Goal: Navigation & Orientation: Locate item on page

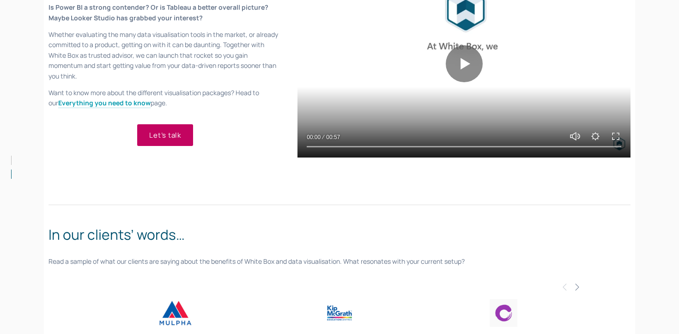
scroll to position [709, 0]
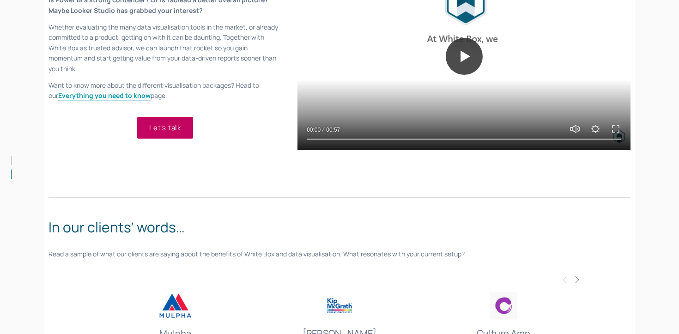
click at [457, 61] on button "Play" at bounding box center [464, 56] width 37 height 37
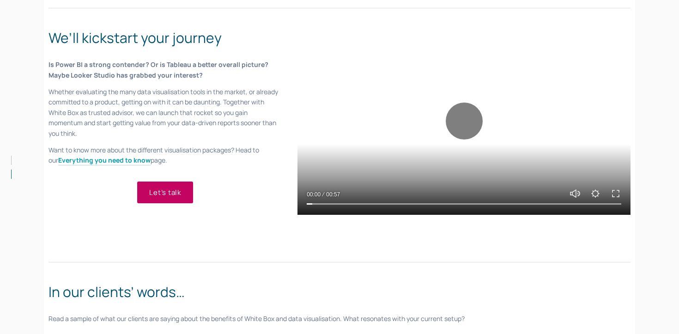
scroll to position [632, 0]
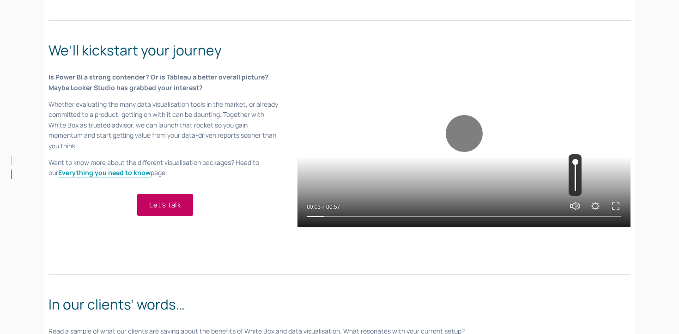
type input "5.93"
type input "0.15"
click at [576, 184] on input "Volume" at bounding box center [575, 175] width 13 height 42
type input "7.33"
type input "0.05"
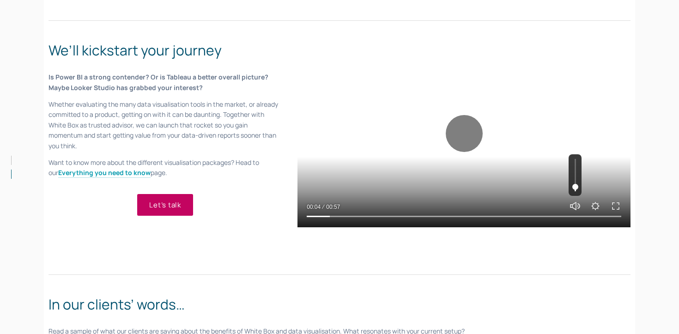
type input "7.79"
type input "0.05"
click at [576, 187] on input "Volume" at bounding box center [575, 175] width 13 height 42
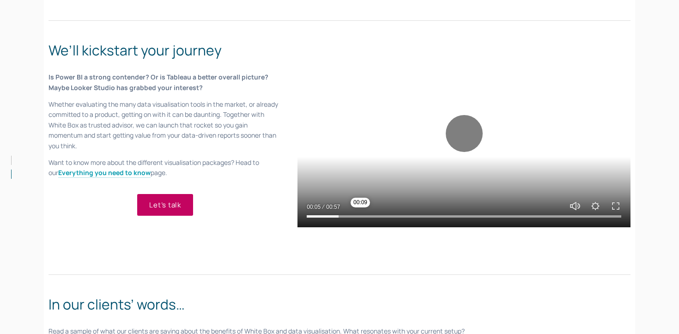
click at [362, 217] on input "Seek" at bounding box center [464, 216] width 315 height 6
click at [412, 215] on input "Seek" at bounding box center [464, 216] width 315 height 6
click at [463, 214] on input "Seek" at bounding box center [464, 216] width 315 height 6
click at [504, 209] on div at bounding box center [463, 214] width 333 height 26
click at [507, 214] on input "Seek" at bounding box center [464, 216] width 315 height 6
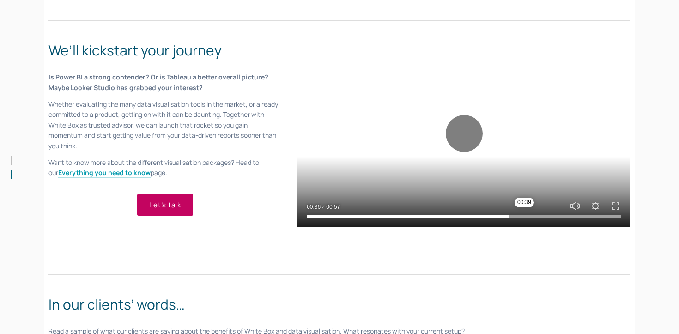
click at [536, 215] on input "Seek" at bounding box center [464, 216] width 315 height 6
click at [542, 140] on div at bounding box center [463, 133] width 333 height 187
type input "75.31"
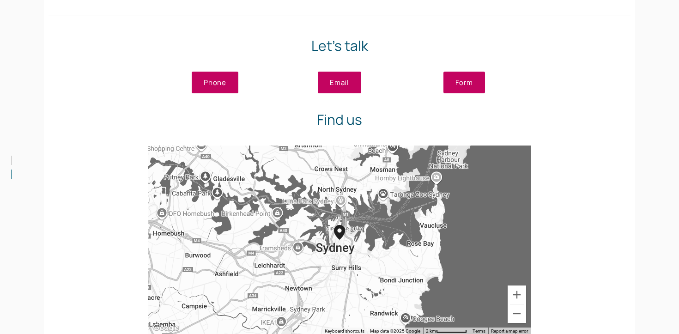
scroll to position [1875, 0]
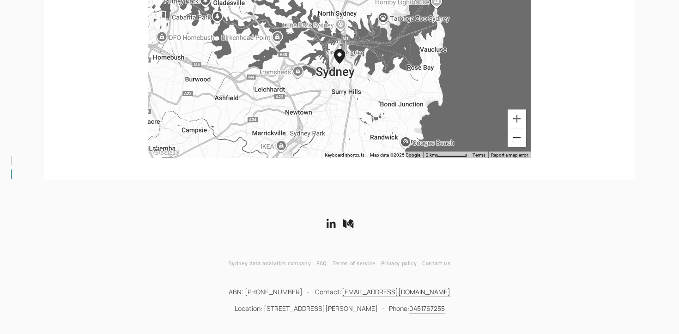
click at [509, 138] on button "Zoom out" at bounding box center [517, 137] width 18 height 18
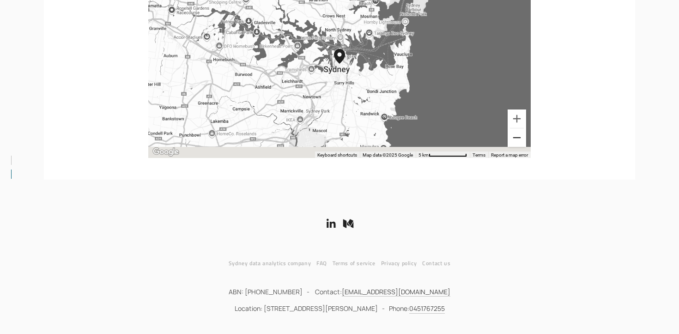
click at [509, 138] on button "Zoom out" at bounding box center [517, 137] width 18 height 18
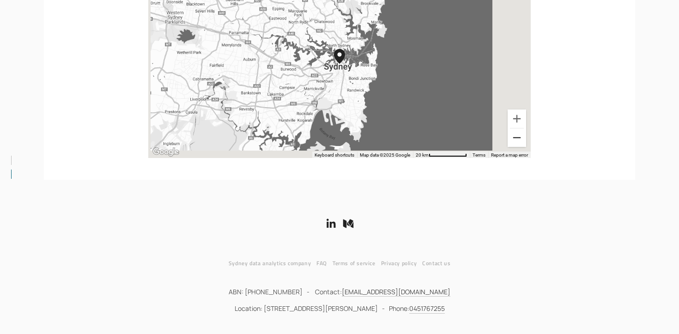
click at [509, 138] on button "Zoom out" at bounding box center [517, 137] width 18 height 18
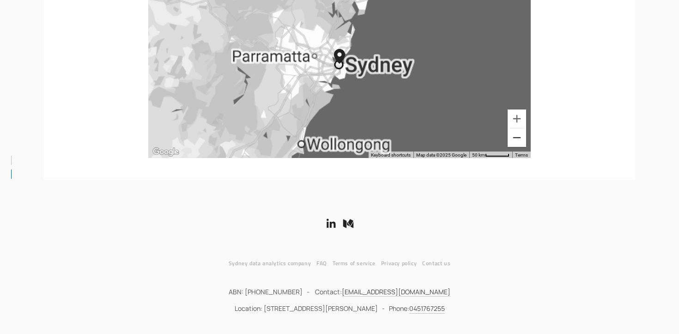
click at [509, 138] on button "Zoom out" at bounding box center [517, 137] width 18 height 18
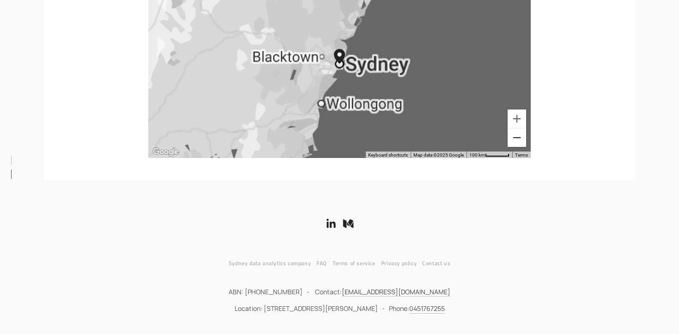
click at [509, 138] on button "Zoom out" at bounding box center [517, 137] width 18 height 18
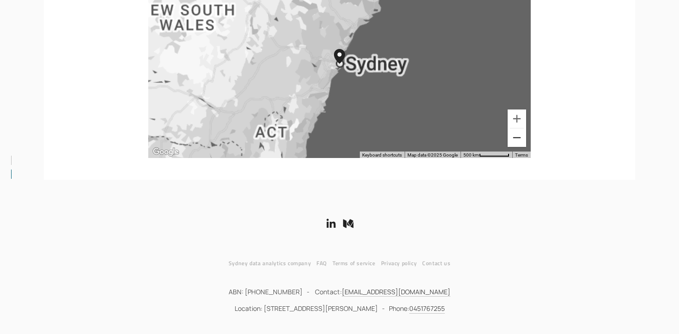
click at [509, 138] on button "Zoom out" at bounding box center [517, 137] width 18 height 18
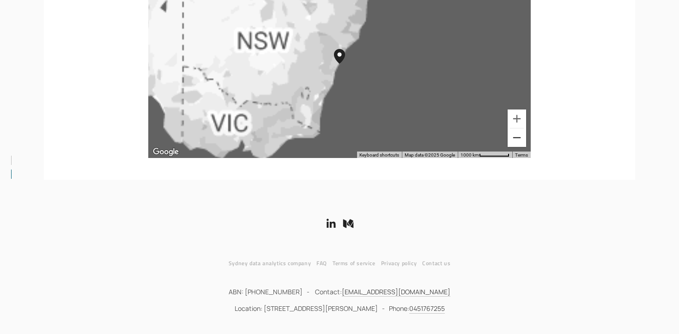
click at [509, 138] on button "Zoom out" at bounding box center [517, 137] width 18 height 18
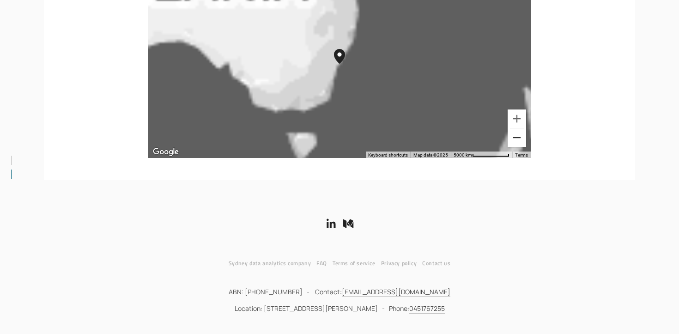
click at [509, 138] on button "Zoom out" at bounding box center [517, 137] width 18 height 18
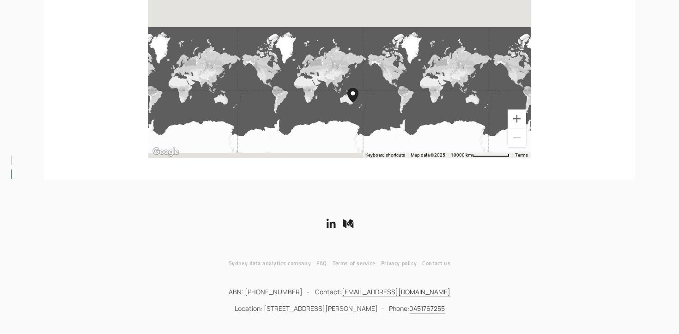
drag, startPoint x: 366, startPoint y: 48, endPoint x: 381, endPoint y: 93, distance: 47.8
click at [381, 91] on div at bounding box center [339, 64] width 383 height 188
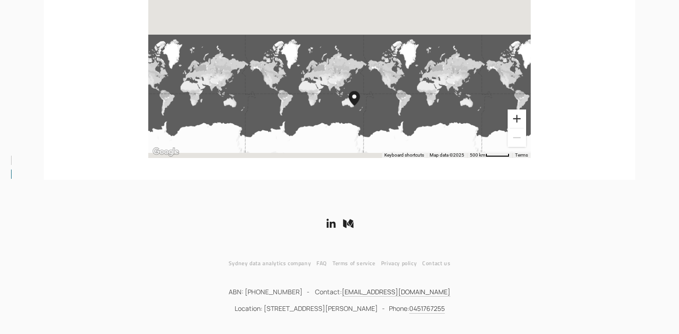
click at [513, 119] on button "Zoom in" at bounding box center [517, 118] width 18 height 18
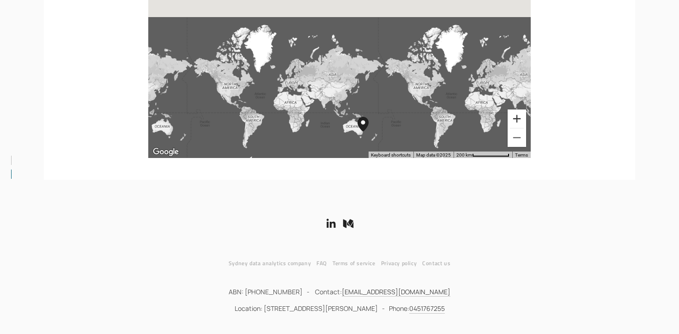
click at [513, 119] on button "Zoom in" at bounding box center [517, 118] width 18 height 18
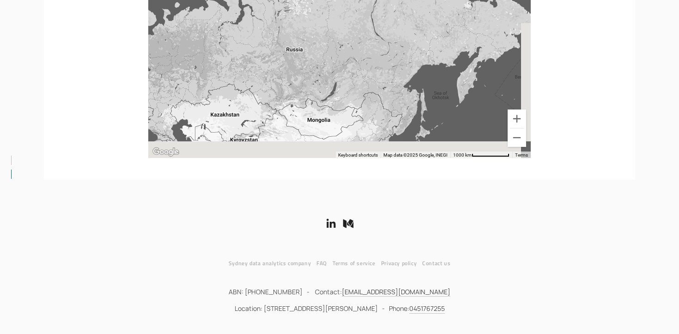
drag, startPoint x: 393, startPoint y: 118, endPoint x: 379, endPoint y: 57, distance: 62.0
click at [379, 57] on div at bounding box center [339, 64] width 383 height 188
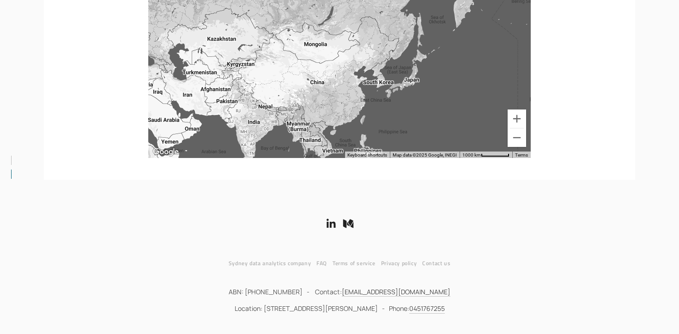
drag, startPoint x: 372, startPoint y: 118, endPoint x: 371, endPoint y: 42, distance: 75.8
click at [371, 42] on div at bounding box center [339, 64] width 383 height 188
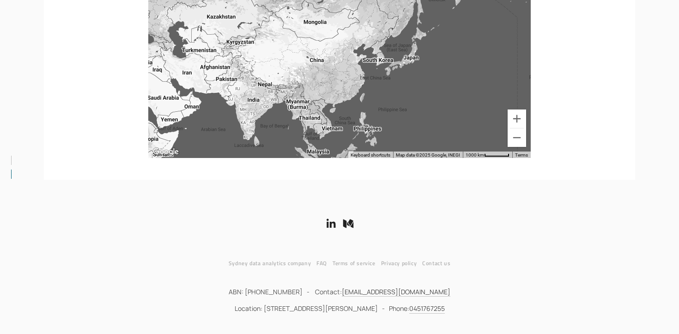
click at [368, 81] on div at bounding box center [339, 64] width 383 height 188
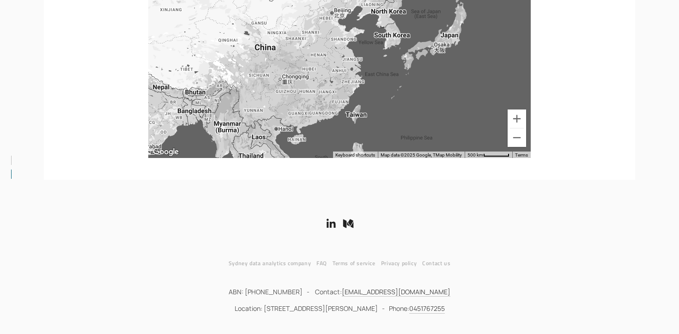
click at [350, 86] on div at bounding box center [339, 64] width 383 height 188
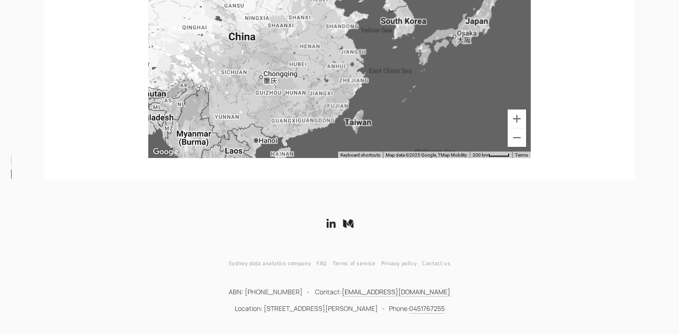
click at [350, 86] on div at bounding box center [339, 64] width 383 height 188
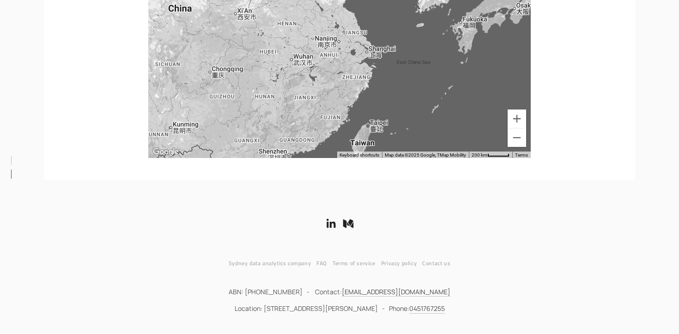
click at [373, 74] on div at bounding box center [339, 64] width 383 height 188
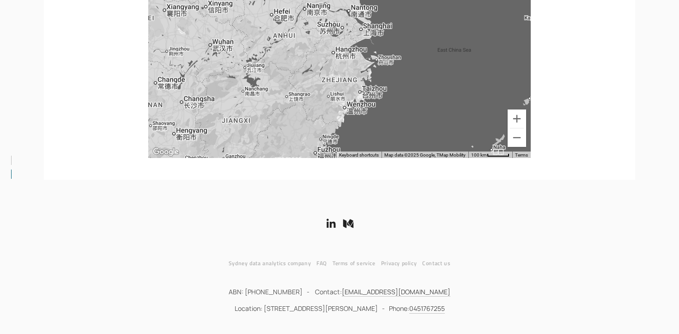
click at [363, 32] on div at bounding box center [339, 64] width 383 height 188
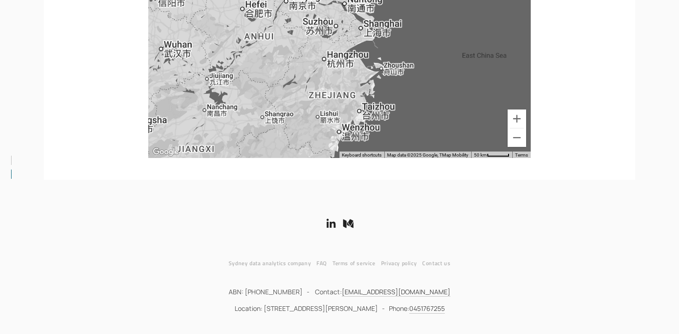
click at [363, 32] on div at bounding box center [339, 64] width 383 height 188
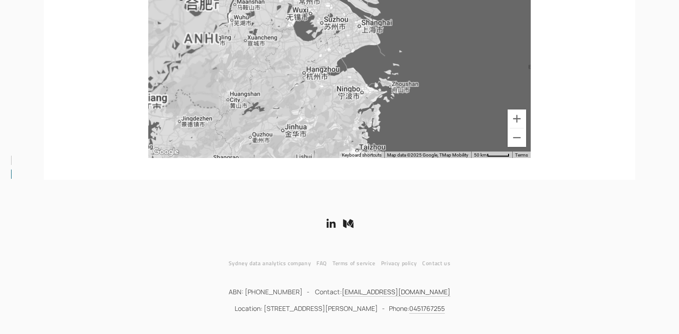
click at [363, 32] on div at bounding box center [339, 64] width 383 height 188
click at [359, 26] on div at bounding box center [339, 64] width 383 height 188
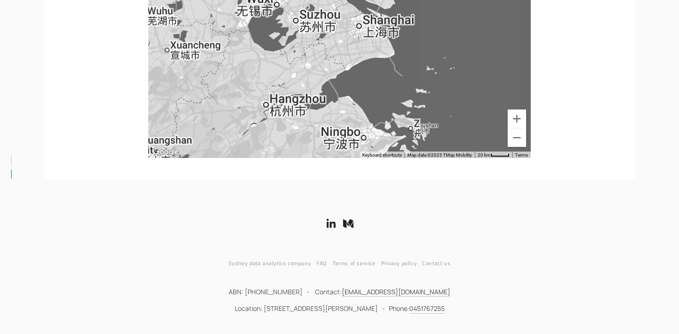
click at [359, 26] on div at bounding box center [339, 64] width 383 height 188
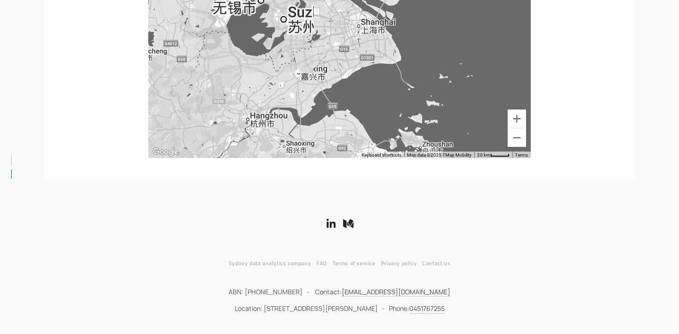
click at [359, 26] on div at bounding box center [339, 64] width 383 height 188
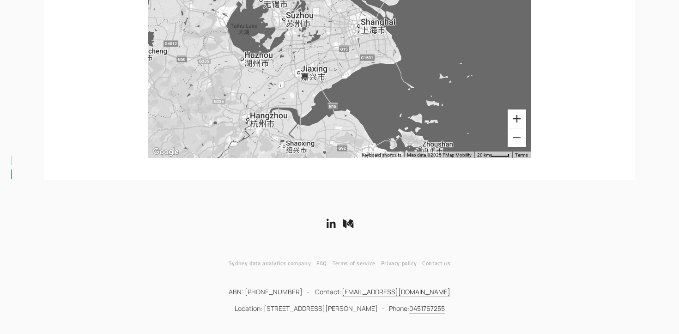
click at [513, 117] on button "Zoom in" at bounding box center [517, 118] width 18 height 18
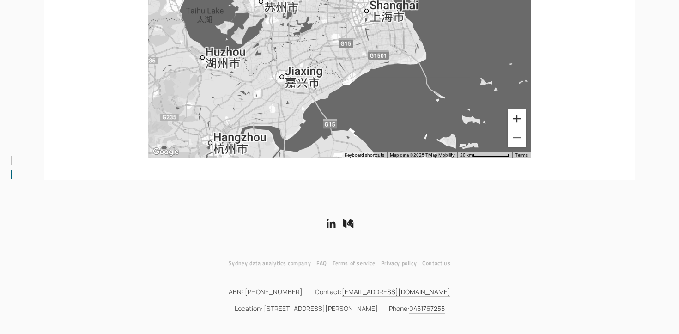
click at [513, 117] on button "Zoom in" at bounding box center [517, 118] width 18 height 18
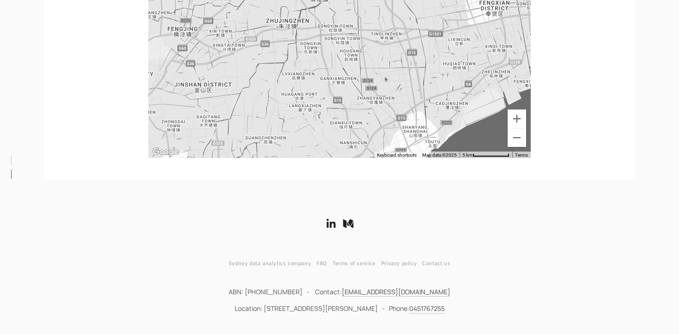
drag, startPoint x: 465, startPoint y: 56, endPoint x: 398, endPoint y: 182, distance: 142.4
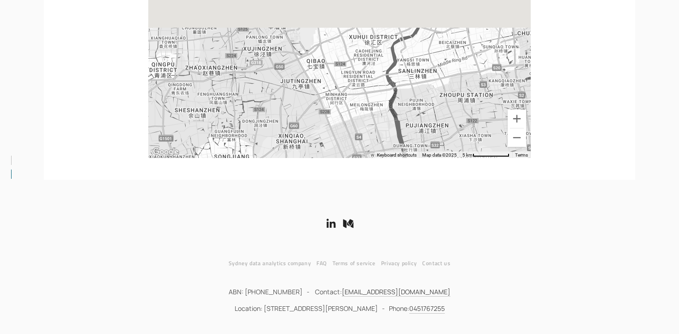
drag, startPoint x: 414, startPoint y: 93, endPoint x: 414, endPoint y: 181, distance: 87.3
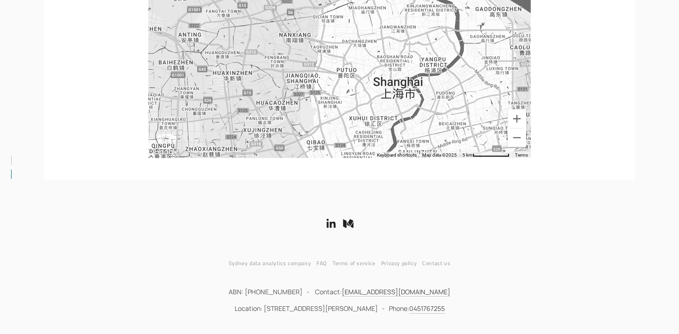
drag, startPoint x: 434, startPoint y: 103, endPoint x: 434, endPoint y: 118, distance: 14.8
click at [434, 115] on div at bounding box center [339, 64] width 383 height 188
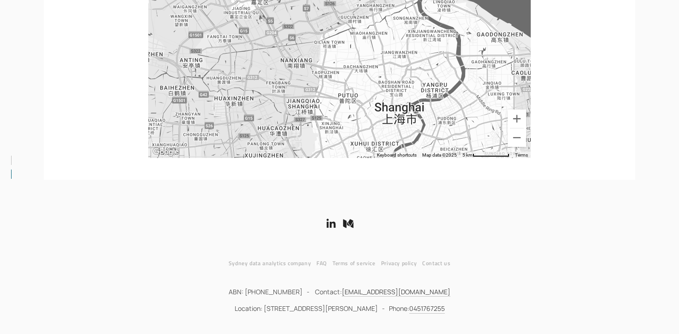
drag, startPoint x: 436, startPoint y: 103, endPoint x: 437, endPoint y: 127, distance: 24.5
click at [437, 127] on div at bounding box center [339, 64] width 383 height 188
click at [520, 117] on button "Zoom in" at bounding box center [517, 118] width 18 height 18
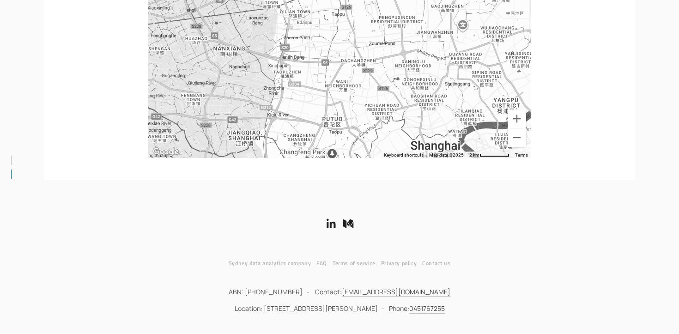
drag, startPoint x: 461, startPoint y: 125, endPoint x: 435, endPoint y: 114, distance: 28.3
click at [435, 114] on div at bounding box center [339, 64] width 383 height 188
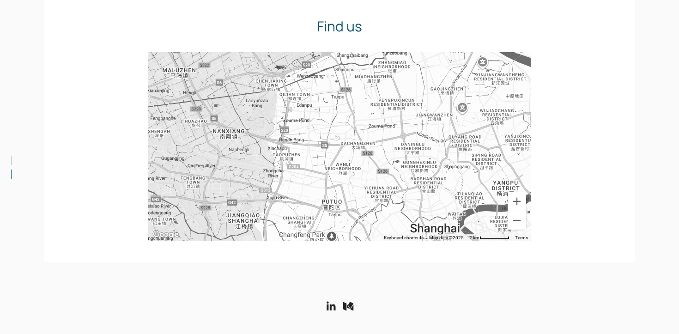
scroll to position [1791, 0]
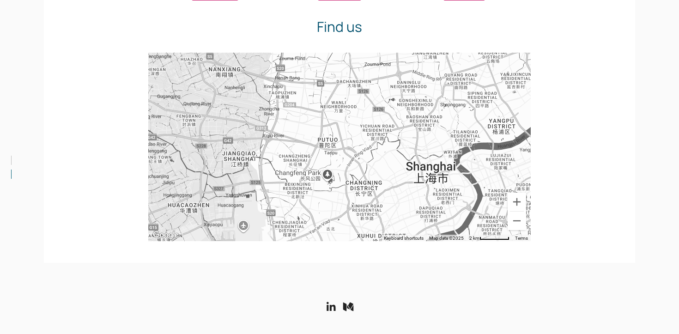
drag, startPoint x: 467, startPoint y: 175, endPoint x: 462, endPoint y: 110, distance: 64.8
click at [462, 110] on div at bounding box center [339, 147] width 383 height 188
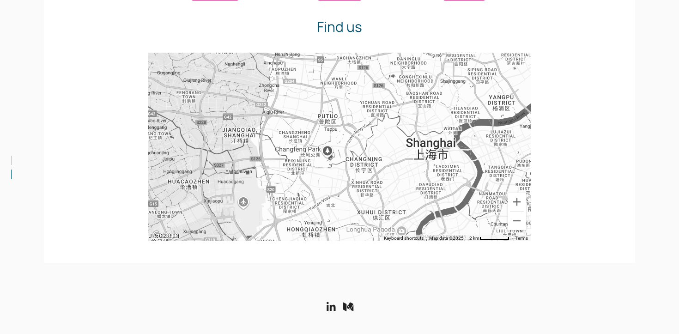
drag, startPoint x: 450, startPoint y: 165, endPoint x: 450, endPoint y: 141, distance: 23.6
click at [450, 141] on div at bounding box center [339, 147] width 383 height 188
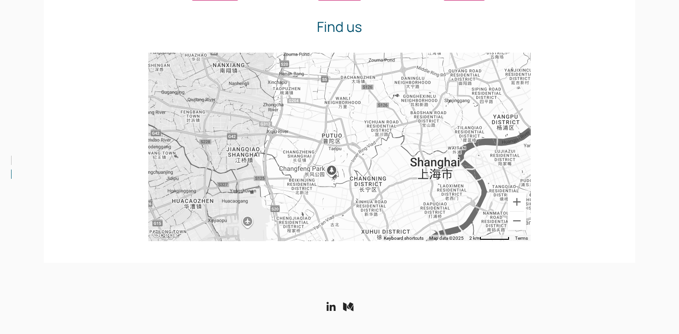
drag, startPoint x: 450, startPoint y: 141, endPoint x: 454, endPoint y: 162, distance: 20.7
click at [454, 162] on div at bounding box center [339, 147] width 383 height 188
click at [511, 201] on button "Zoom in" at bounding box center [517, 202] width 18 height 18
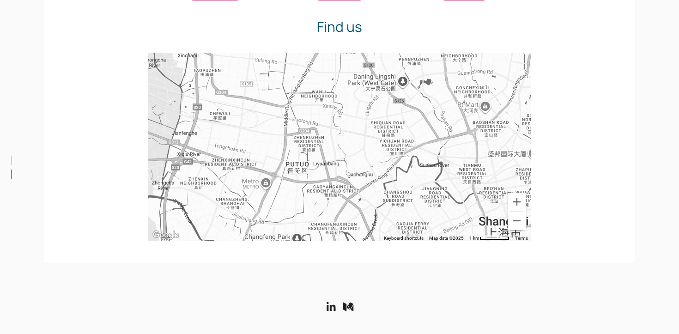
drag, startPoint x: 486, startPoint y: 153, endPoint x: 458, endPoint y: 193, distance: 48.3
click at [458, 192] on div at bounding box center [339, 147] width 383 height 188
click at [517, 199] on button "Zoom in" at bounding box center [517, 202] width 18 height 18
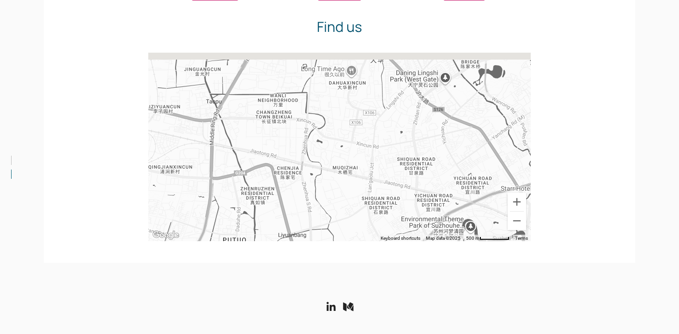
drag, startPoint x: 472, startPoint y: 136, endPoint x: 453, endPoint y: 200, distance: 66.2
click at [452, 200] on div at bounding box center [339, 147] width 383 height 188
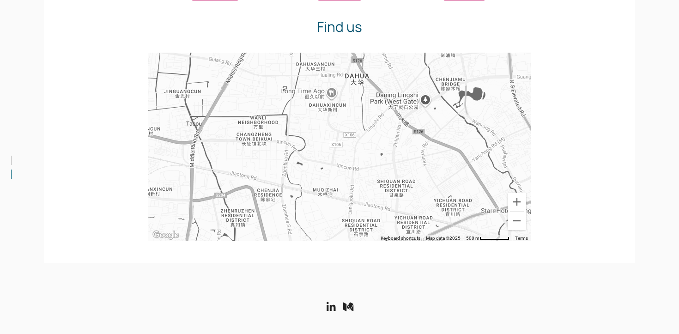
drag, startPoint x: 463, startPoint y: 182, endPoint x: 420, endPoint y: 207, distance: 49.9
click at [420, 207] on div at bounding box center [339, 147] width 383 height 188
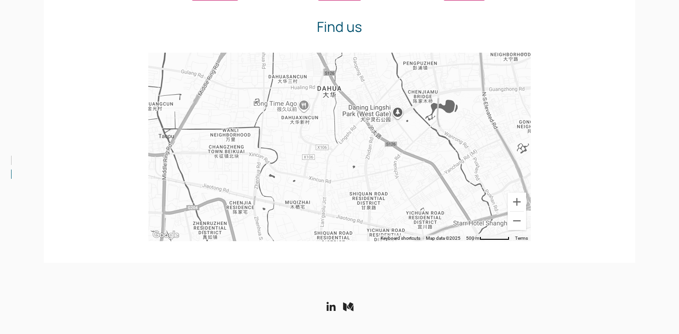
click at [304, 103] on div at bounding box center [339, 147] width 383 height 188
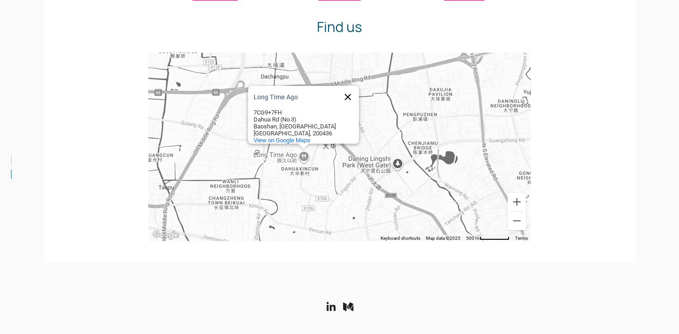
click at [346, 88] on button "Close" at bounding box center [348, 97] width 22 height 22
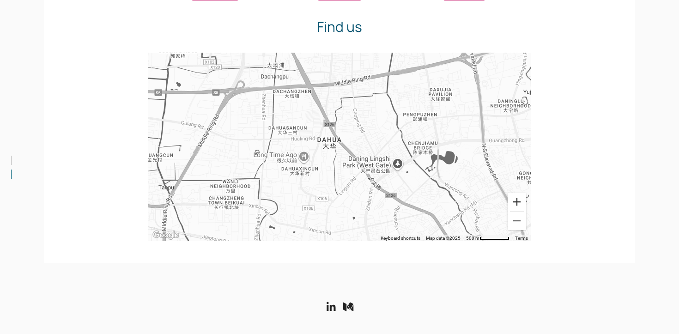
click at [516, 205] on button "Zoom in" at bounding box center [517, 202] width 18 height 18
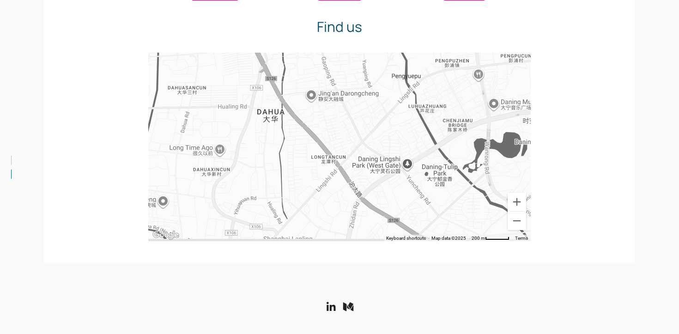
drag, startPoint x: 427, startPoint y: 208, endPoint x: 375, endPoint y: 185, distance: 57.3
click at [375, 185] on div at bounding box center [339, 147] width 383 height 188
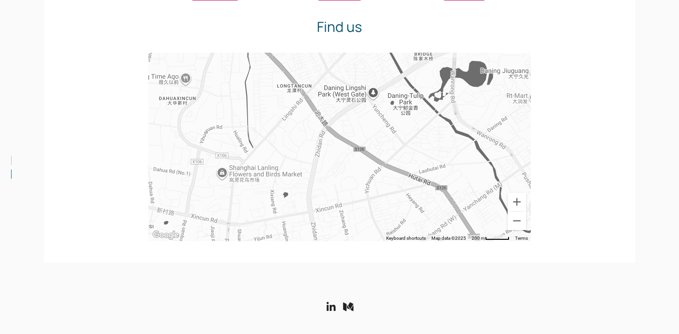
drag, startPoint x: 467, startPoint y: 205, endPoint x: 432, endPoint y: 132, distance: 81.4
click at [432, 132] on div at bounding box center [339, 147] width 383 height 188
click at [516, 207] on button "Zoom in" at bounding box center [517, 202] width 18 height 18
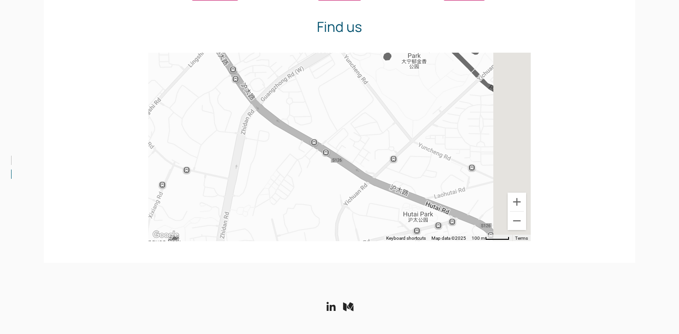
drag, startPoint x: 442, startPoint y: 197, endPoint x: 370, endPoint y: 192, distance: 72.3
click at [370, 192] on div at bounding box center [339, 147] width 383 height 188
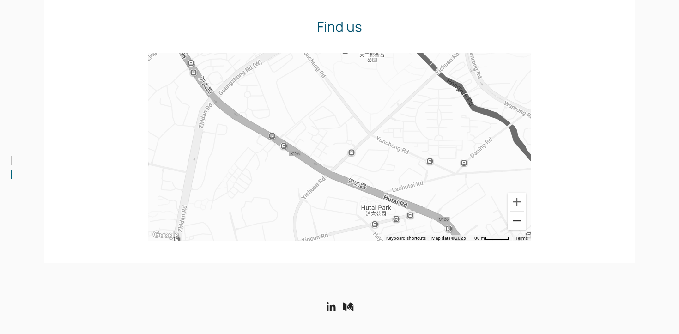
click at [514, 224] on button "Zoom out" at bounding box center [517, 221] width 18 height 18
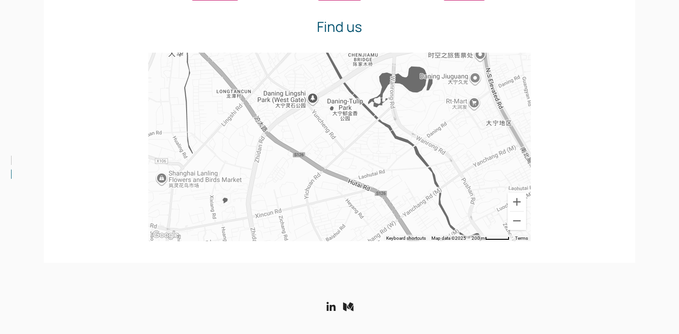
drag, startPoint x: 436, startPoint y: 159, endPoint x: 425, endPoint y: 170, distance: 15.7
click at [425, 170] on div at bounding box center [339, 147] width 383 height 188
click at [510, 201] on button "Zoom in" at bounding box center [517, 202] width 18 height 18
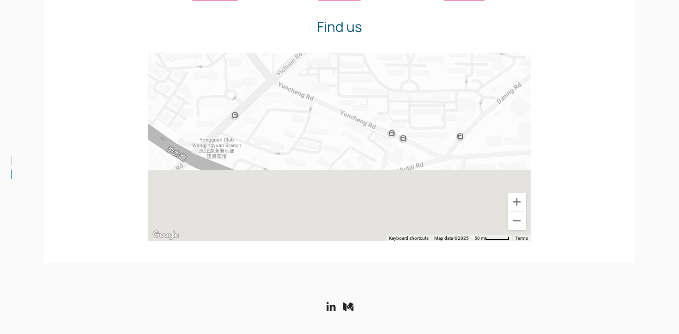
drag, startPoint x: 415, startPoint y: 191, endPoint x: 327, endPoint y: 106, distance: 122.5
click at [328, 107] on div at bounding box center [339, 147] width 383 height 188
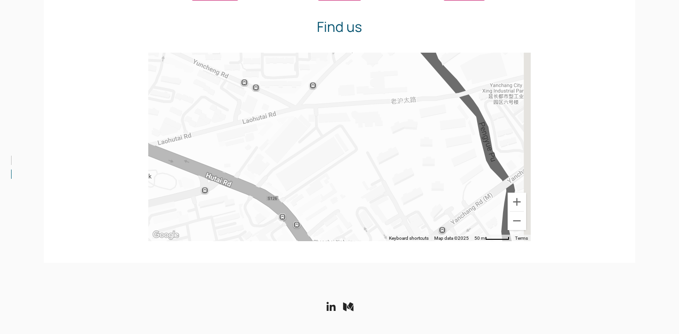
drag, startPoint x: 404, startPoint y: 151, endPoint x: 263, endPoint y: 148, distance: 140.9
click at [263, 148] on div at bounding box center [339, 147] width 383 height 188
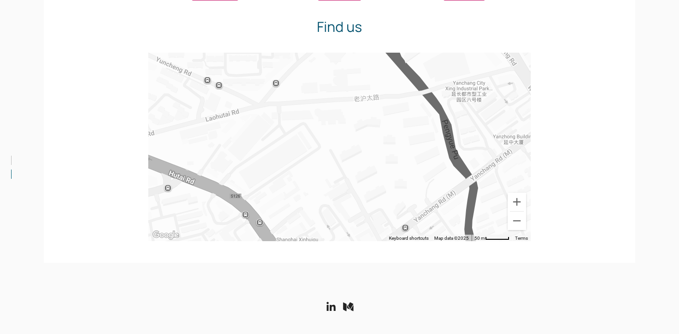
drag, startPoint x: 374, startPoint y: 149, endPoint x: 307, endPoint y: 125, distance: 71.3
click at [307, 125] on div at bounding box center [339, 147] width 383 height 188
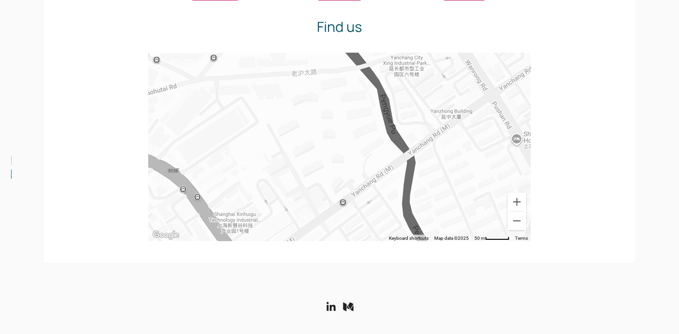
click at [343, 199] on div at bounding box center [339, 147] width 383 height 188
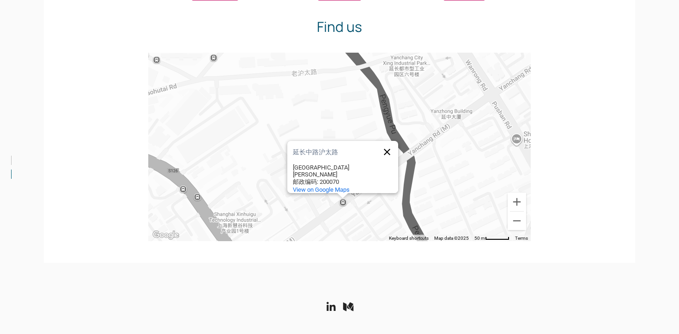
click at [385, 146] on button "Close" at bounding box center [387, 152] width 22 height 22
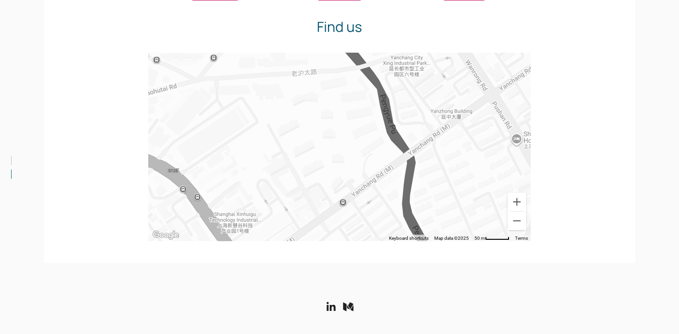
click at [299, 96] on div at bounding box center [339, 147] width 383 height 188
click at [516, 222] on button "Zoom out" at bounding box center [517, 221] width 18 height 18
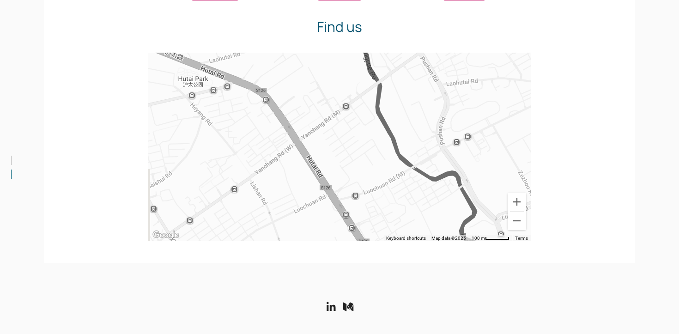
drag, startPoint x: 426, startPoint y: 212, endPoint x: 432, endPoint y: 141, distance: 70.9
click at [432, 141] on div at bounding box center [339, 147] width 383 height 188
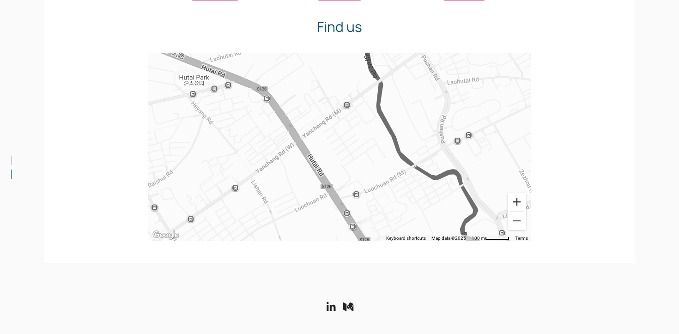
click at [521, 203] on button "Zoom in" at bounding box center [517, 202] width 18 height 18
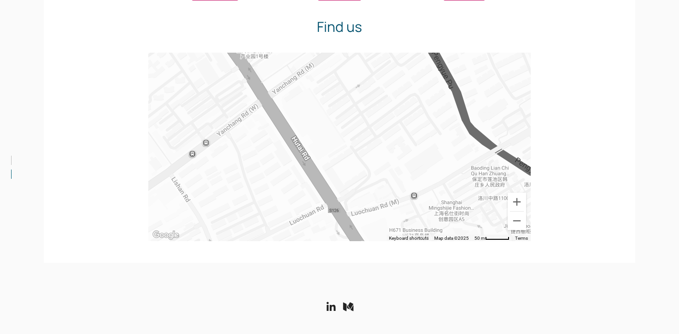
drag, startPoint x: 443, startPoint y: 211, endPoint x: 451, endPoint y: 176, distance: 36.5
click at [451, 176] on div at bounding box center [339, 147] width 383 height 188
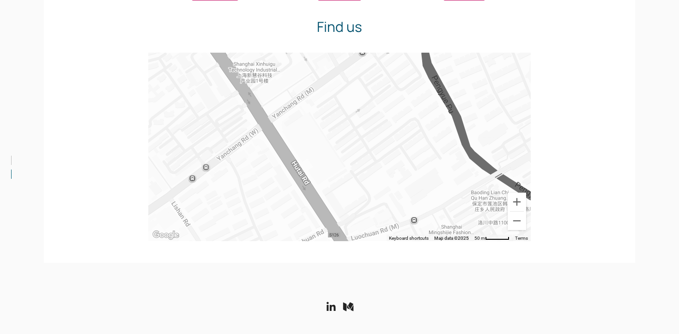
drag, startPoint x: 461, startPoint y: 164, endPoint x: 461, endPoint y: 191, distance: 26.3
click at [461, 191] on div at bounding box center [339, 147] width 383 height 188
click at [521, 223] on button "Zoom out" at bounding box center [517, 221] width 18 height 18
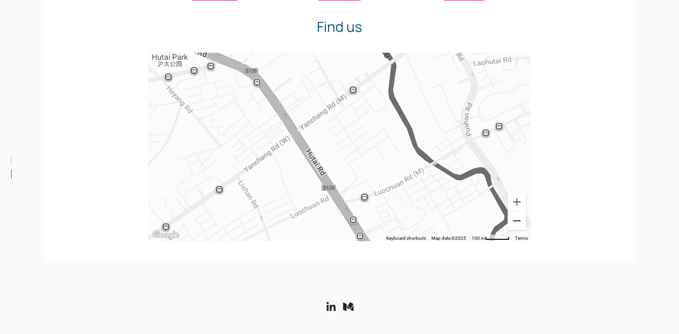
click at [521, 223] on button "Zoom out" at bounding box center [517, 221] width 18 height 18
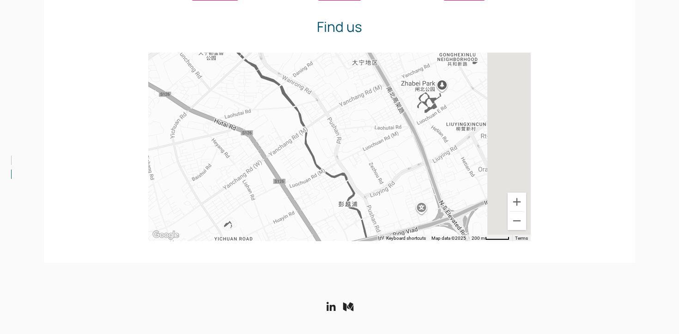
drag, startPoint x: 502, startPoint y: 170, endPoint x: 445, endPoint y: 188, distance: 59.6
click at [445, 188] on div at bounding box center [339, 147] width 383 height 188
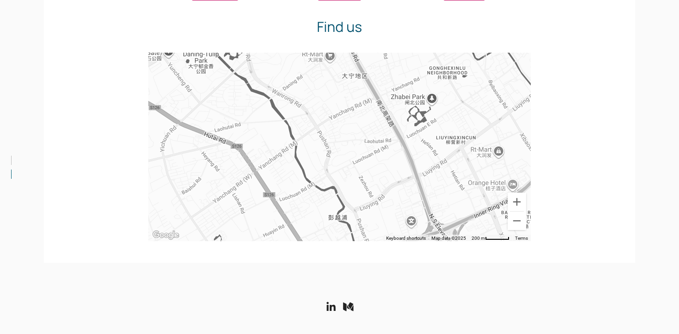
drag, startPoint x: 471, startPoint y: 158, endPoint x: 460, endPoint y: 173, distance: 19.1
click at [460, 173] on div at bounding box center [339, 147] width 383 height 188
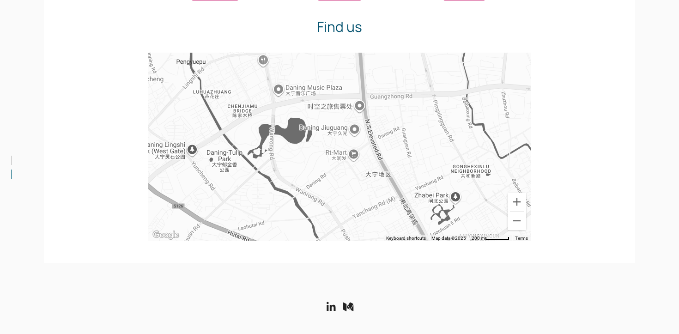
drag, startPoint x: 379, startPoint y: 106, endPoint x: 402, endPoint y: 194, distance: 91.3
click at [402, 194] on div at bounding box center [339, 147] width 383 height 188
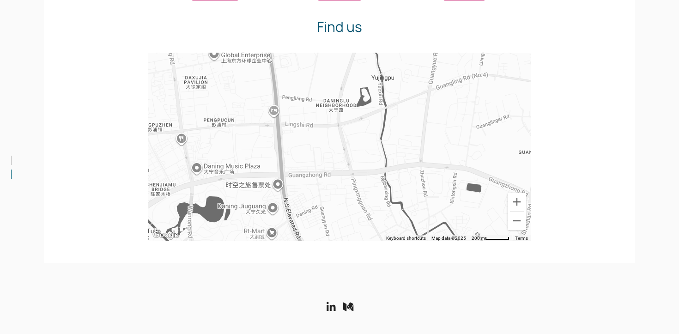
drag, startPoint x: 407, startPoint y: 106, endPoint x: 324, endPoint y: 187, distance: 115.6
click at [324, 187] on div at bounding box center [339, 147] width 383 height 188
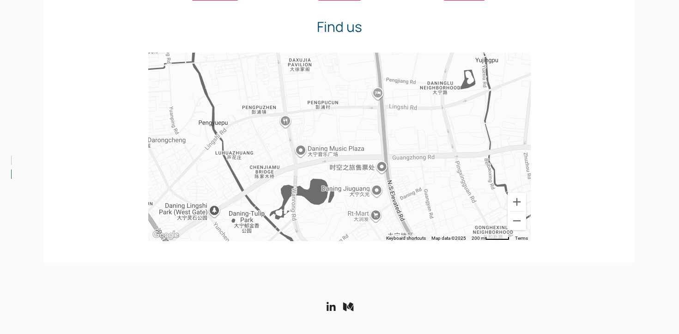
drag, startPoint x: 328, startPoint y: 202, endPoint x: 435, endPoint y: 184, distance: 108.6
click at [435, 184] on div at bounding box center [339, 147] width 383 height 188
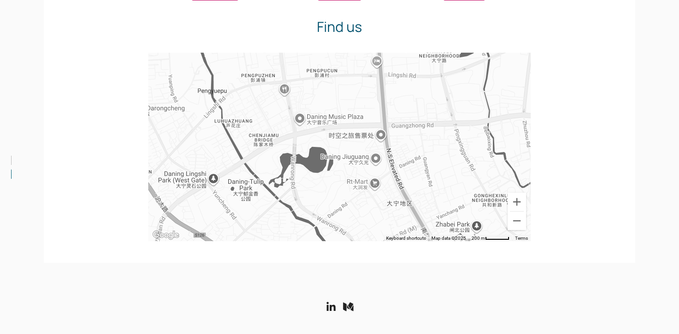
drag, startPoint x: 310, startPoint y: 182, endPoint x: 308, endPoint y: 141, distance: 40.7
click at [308, 141] on div at bounding box center [339, 147] width 383 height 188
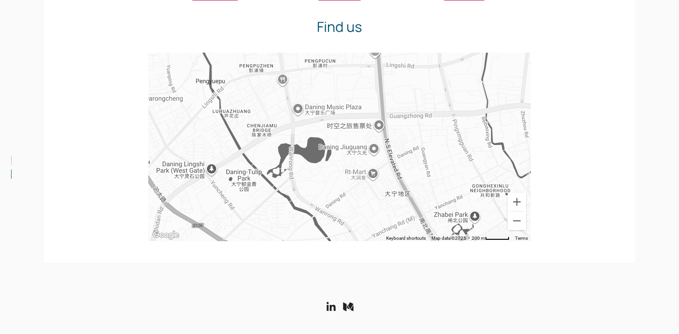
click at [376, 155] on div at bounding box center [339, 147] width 383 height 188
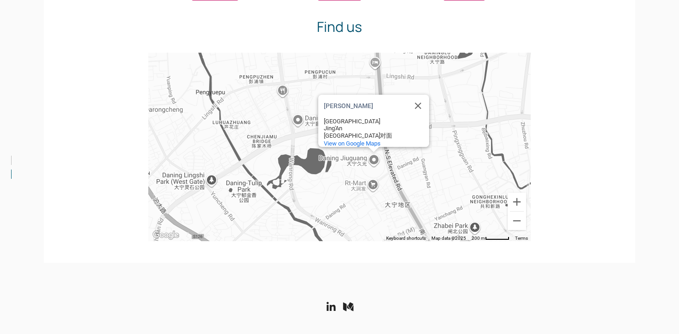
click at [371, 134] on div "[GEOGRAPHIC_DATA]对面" at bounding box center [365, 136] width 83 height 8
click at [510, 220] on button "Zoom out" at bounding box center [517, 221] width 18 height 18
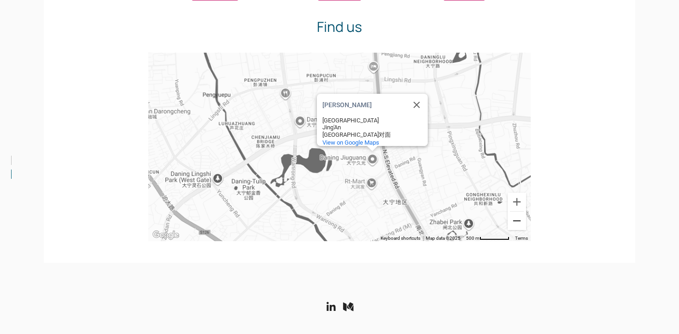
click at [510, 220] on button "Zoom out" at bounding box center [517, 221] width 18 height 18
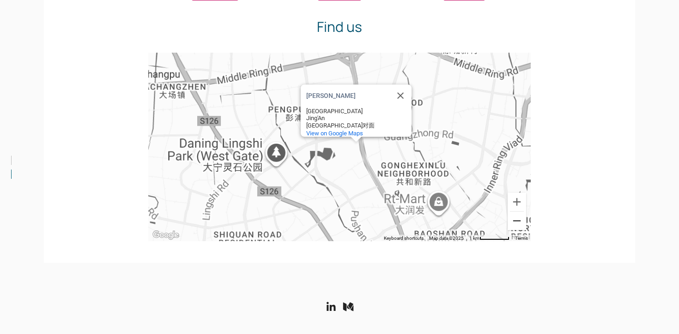
click at [510, 220] on button "Zoom out" at bounding box center [517, 221] width 18 height 18
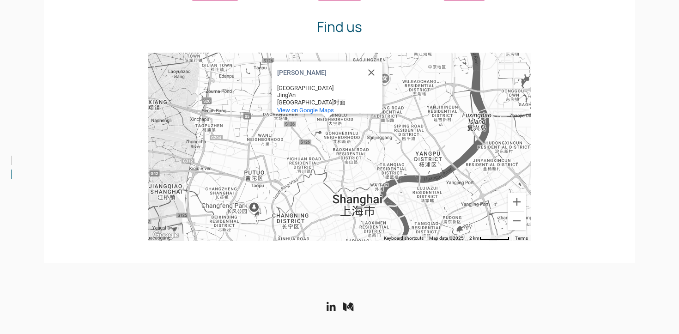
drag, startPoint x: 480, startPoint y: 205, endPoint x: 458, endPoint y: 187, distance: 28.2
click at [458, 187] on div "[PERSON_NAME] [GEOGRAPHIC_DATA] [GEOGRAPHIC_DATA]对面 View on Google Maps" at bounding box center [339, 147] width 383 height 188
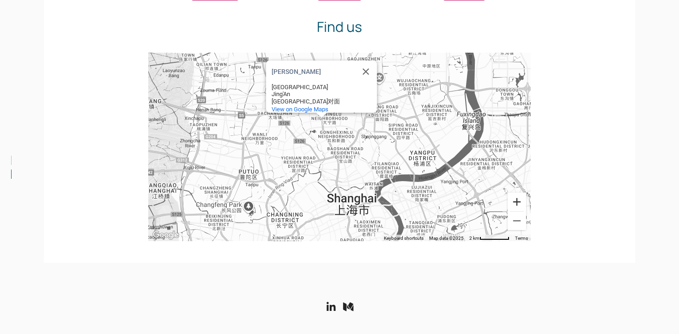
click at [517, 198] on button "Zoom in" at bounding box center [517, 202] width 18 height 18
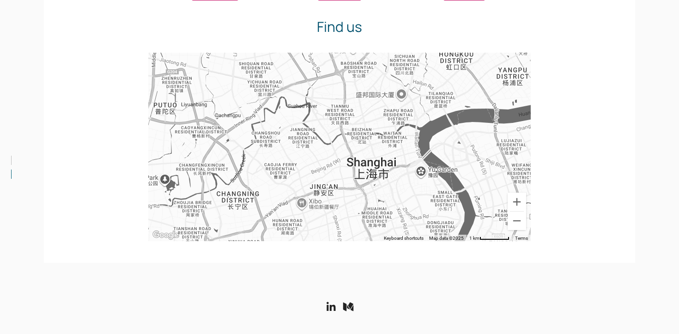
drag, startPoint x: 461, startPoint y: 202, endPoint x: 468, endPoint y: 107, distance: 95.4
click at [468, 107] on div "[PERSON_NAME] [GEOGRAPHIC_DATA] [GEOGRAPHIC_DATA]对面 View on Google Maps" at bounding box center [339, 147] width 383 height 188
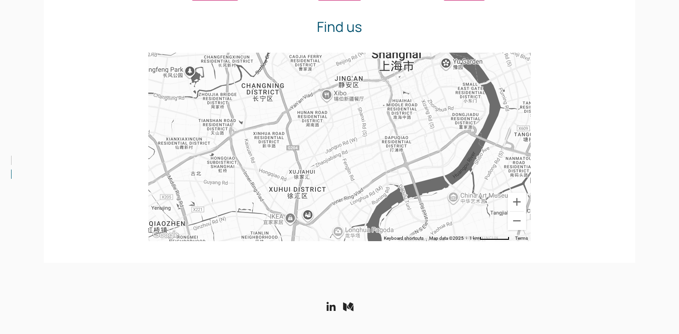
drag, startPoint x: 431, startPoint y: 188, endPoint x: 456, endPoint y: 77, distance: 114.6
click at [456, 77] on div "[PERSON_NAME] [GEOGRAPHIC_DATA] [GEOGRAPHIC_DATA]对面 View on Google Maps" at bounding box center [339, 147] width 383 height 188
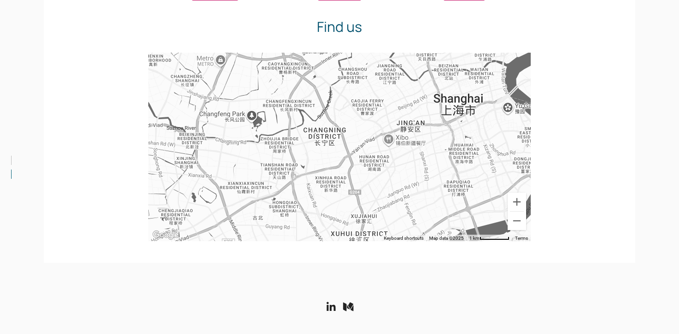
drag, startPoint x: 361, startPoint y: 124, endPoint x: 424, endPoint y: 177, distance: 82.3
click at [424, 176] on div "[PERSON_NAME] [GEOGRAPHIC_DATA] [GEOGRAPHIC_DATA]对面 View on Google Maps" at bounding box center [339, 147] width 383 height 188
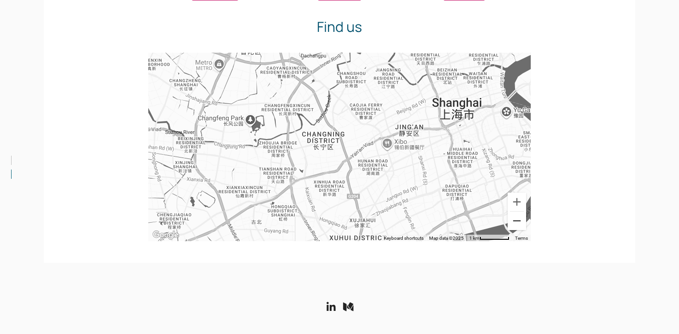
click at [513, 223] on button "Zoom out" at bounding box center [517, 221] width 18 height 18
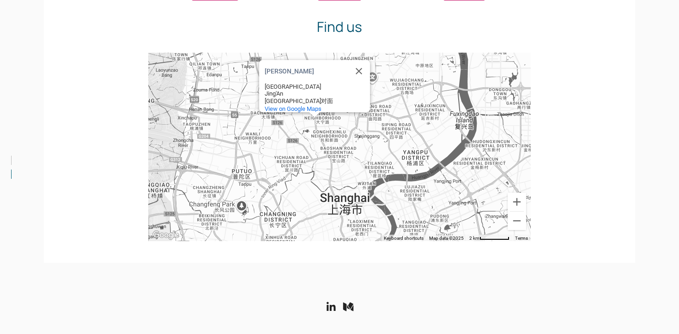
drag, startPoint x: 467, startPoint y: 177, endPoint x: 411, endPoint y: 257, distance: 98.1
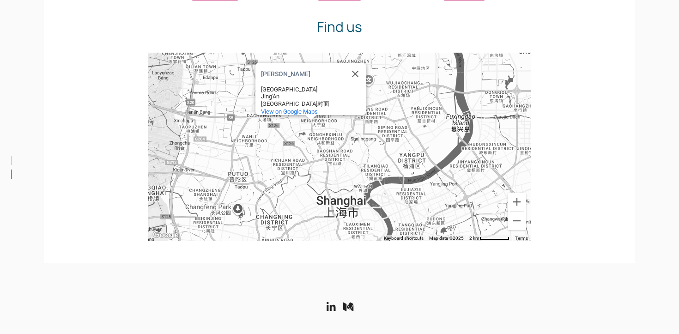
click at [448, 267] on div "White Box Analytics Pty Limited [STREET_ADDRESS][PERSON_NAME] [PHONE_NUMBER] [E…" at bounding box center [339, 336] width 591 height 146
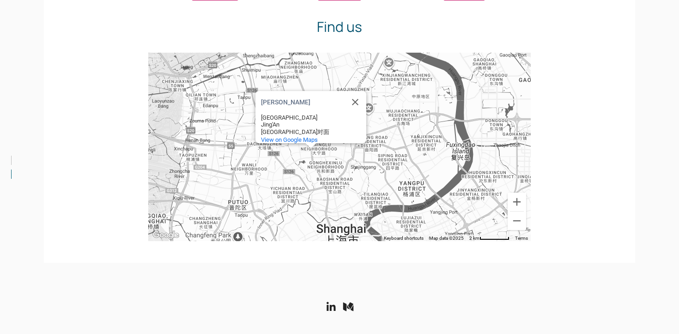
drag, startPoint x: 448, startPoint y: 189, endPoint x: 448, endPoint y: 220, distance: 31.4
click at [448, 220] on div "[PERSON_NAME] [GEOGRAPHIC_DATA] [GEOGRAPHIC_DATA]对面 View on Google Maps" at bounding box center [339, 147] width 383 height 188
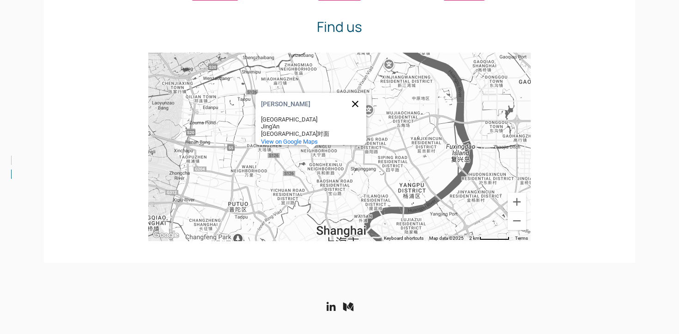
click at [358, 93] on button "Close" at bounding box center [355, 104] width 22 height 22
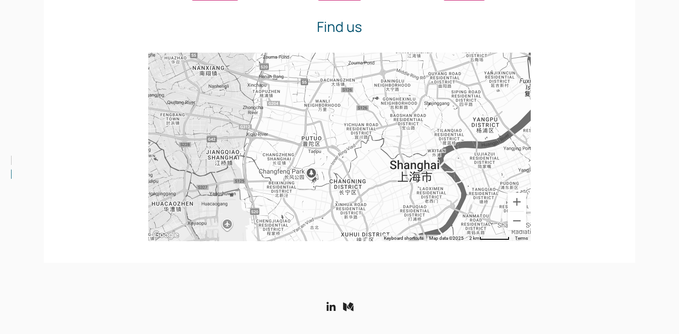
drag, startPoint x: 378, startPoint y: 159, endPoint x: 455, endPoint y: 91, distance: 102.7
click at [455, 91] on div at bounding box center [339, 147] width 383 height 188
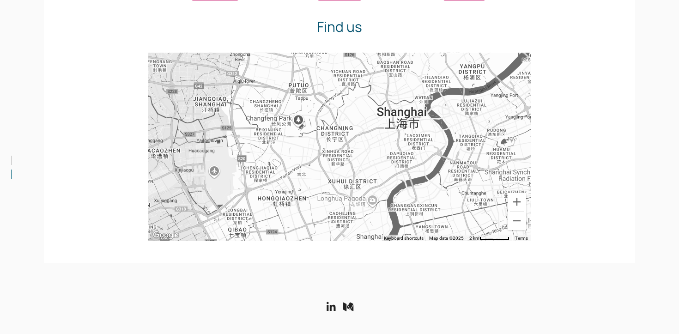
drag, startPoint x: 414, startPoint y: 182, endPoint x: 401, endPoint y: 127, distance: 56.6
click at [401, 126] on div at bounding box center [339, 147] width 383 height 188
click at [518, 222] on button "Zoom out" at bounding box center [517, 221] width 18 height 18
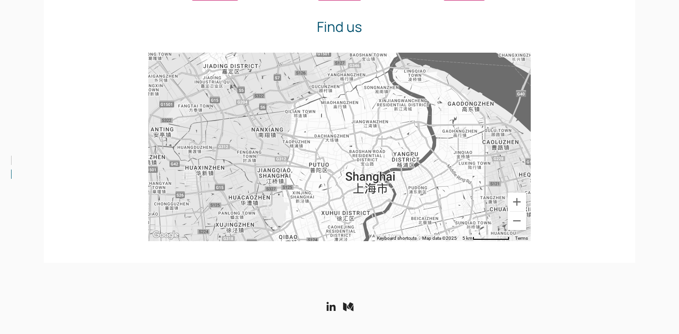
drag, startPoint x: 460, startPoint y: 124, endPoint x: 460, endPoint y: 182, distance: 58.7
click at [460, 182] on div at bounding box center [339, 147] width 383 height 188
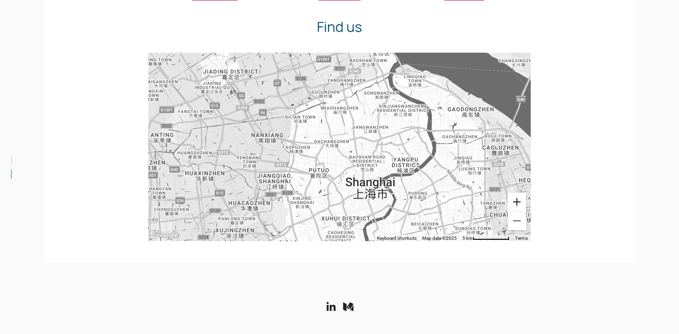
click at [520, 203] on button "Zoom in" at bounding box center [517, 202] width 18 height 18
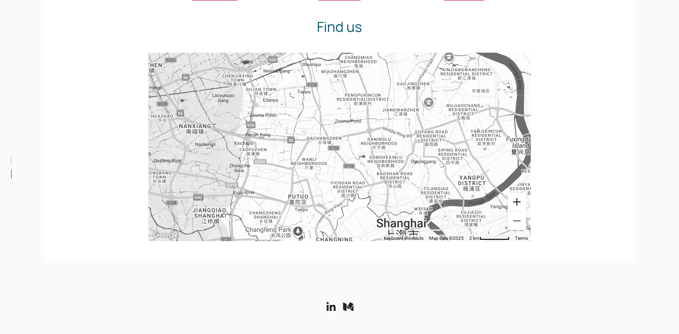
click at [519, 203] on button "Zoom in" at bounding box center [517, 202] width 18 height 18
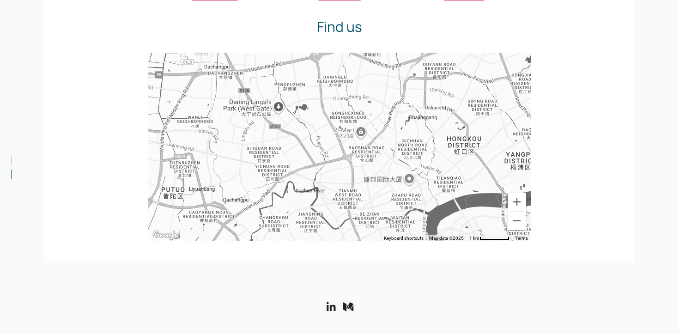
drag, startPoint x: 439, startPoint y: 219, endPoint x: 353, endPoint y: 160, distance: 103.4
click at [353, 160] on div at bounding box center [339, 147] width 383 height 188
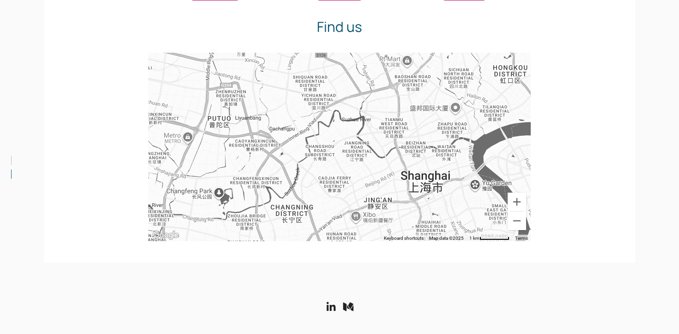
drag, startPoint x: 395, startPoint y: 165, endPoint x: 443, endPoint y: 91, distance: 87.5
click at [443, 91] on div at bounding box center [339, 147] width 383 height 188
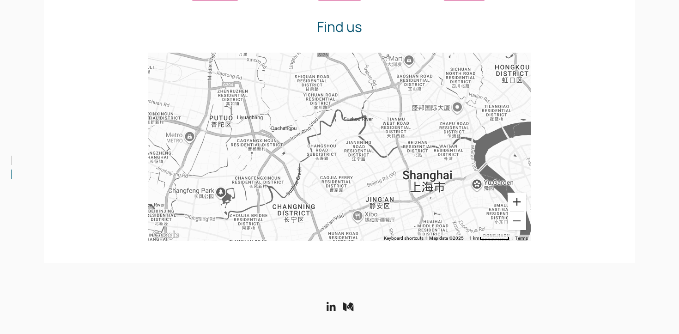
click at [516, 203] on button "Zoom in" at bounding box center [517, 202] width 18 height 18
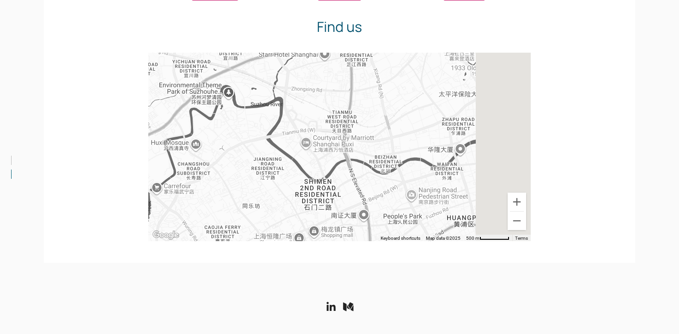
drag, startPoint x: 468, startPoint y: 181, endPoint x: 356, endPoint y: 194, distance: 113.1
click at [356, 194] on div at bounding box center [339, 147] width 383 height 188
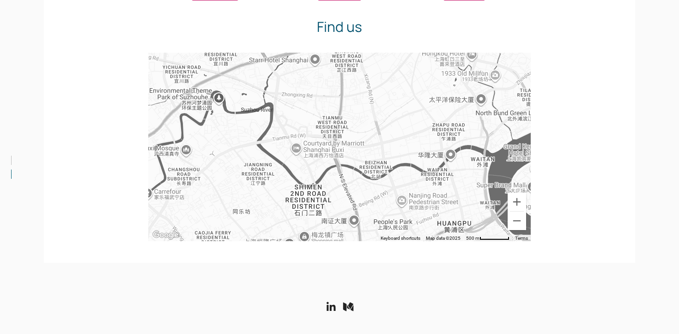
drag, startPoint x: 414, startPoint y: 188, endPoint x: 401, endPoint y: 196, distance: 15.1
click at [401, 196] on div at bounding box center [339, 147] width 383 height 188
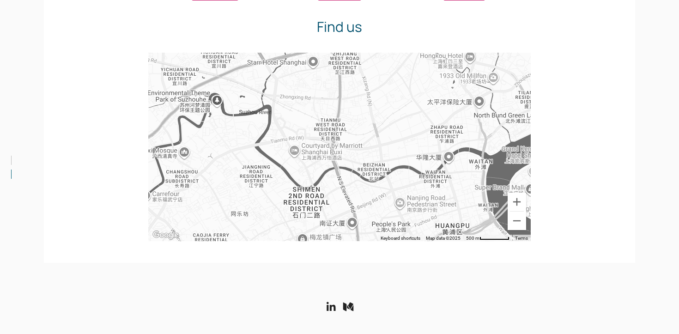
click at [518, 192] on div at bounding box center [339, 147] width 383 height 188
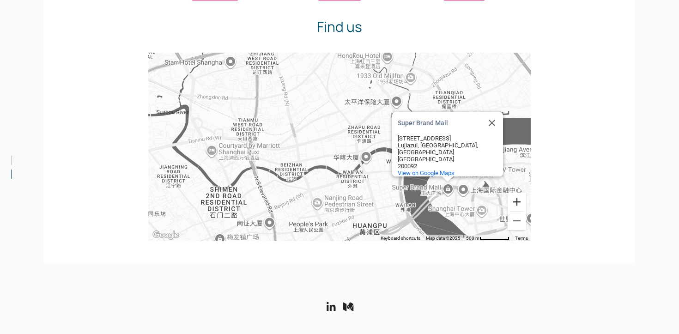
click at [516, 194] on button "Zoom in" at bounding box center [517, 202] width 18 height 18
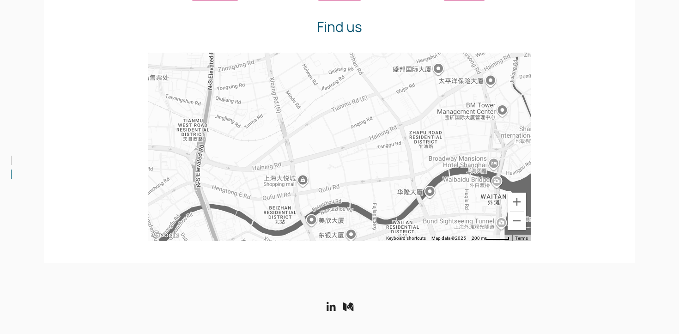
drag, startPoint x: 360, startPoint y: 179, endPoint x: 400, endPoint y: 199, distance: 44.6
click at [400, 199] on div "Super Brand Mall Super Brand Mall [STREET_ADDRESS] View on Google Maps" at bounding box center [339, 147] width 383 height 188
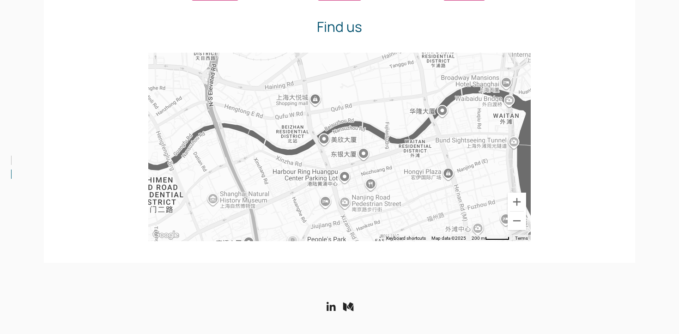
drag, startPoint x: 390, startPoint y: 181, endPoint x: 401, endPoint y: 113, distance: 68.3
click at [401, 113] on div "Super Brand Mall Super Brand Mall [STREET_ADDRESS] View on Google Maps" at bounding box center [339, 147] width 383 height 188
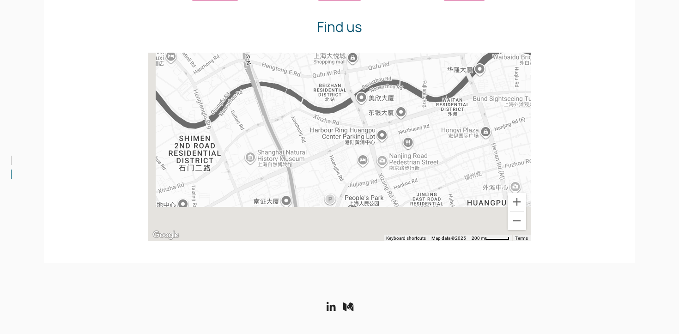
drag, startPoint x: 401, startPoint y: 113, endPoint x: 451, endPoint y: 61, distance: 72.2
click at [451, 61] on div "Super Brand Mall Super Brand Mall [STREET_ADDRESS] View on Google Maps" at bounding box center [339, 147] width 383 height 188
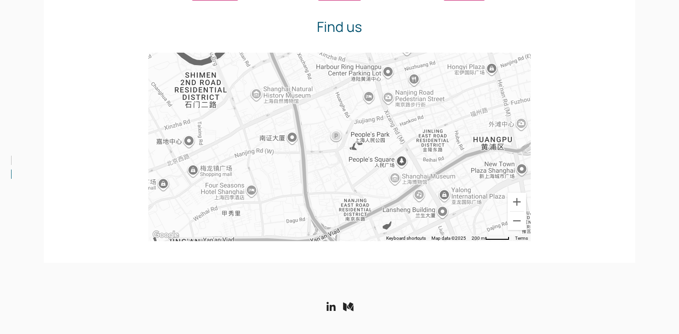
drag, startPoint x: 429, startPoint y: 148, endPoint x: 413, endPoint y: 79, distance: 71.7
click at [413, 78] on div "Super Brand Mall Super Brand Mall [STREET_ADDRESS] View on Google Maps" at bounding box center [339, 147] width 383 height 188
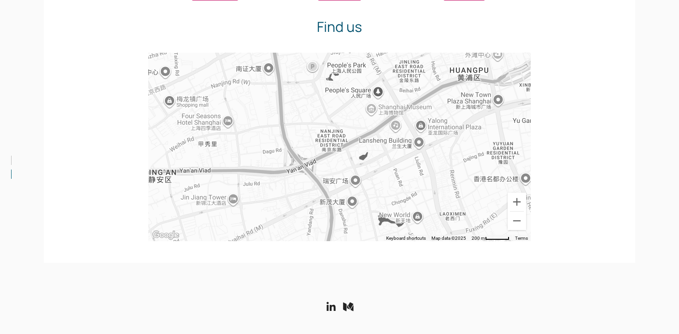
drag, startPoint x: 409, startPoint y: 147, endPoint x: 395, endPoint y: 93, distance: 55.8
click at [395, 93] on div "Super Brand Mall Super Brand Mall [STREET_ADDRESS] View on Google Maps" at bounding box center [339, 147] width 383 height 188
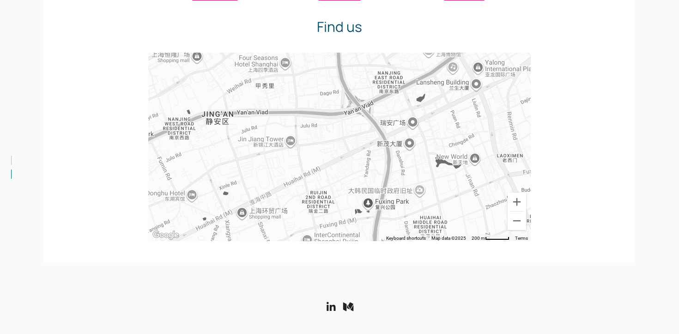
drag, startPoint x: 409, startPoint y: 140, endPoint x: 465, endPoint y: 80, distance: 81.7
click at [465, 80] on div "Super Brand Mall Super Brand Mall [STREET_ADDRESS] View on Google Maps" at bounding box center [339, 147] width 383 height 188
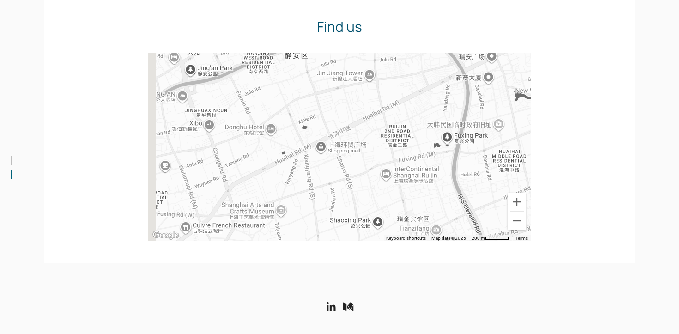
drag, startPoint x: 383, startPoint y: 171, endPoint x: 458, endPoint y: 109, distance: 97.5
click at [458, 109] on div "Super Brand Mall Super Brand Mall [STREET_ADDRESS] View on Google Maps" at bounding box center [339, 147] width 383 height 188
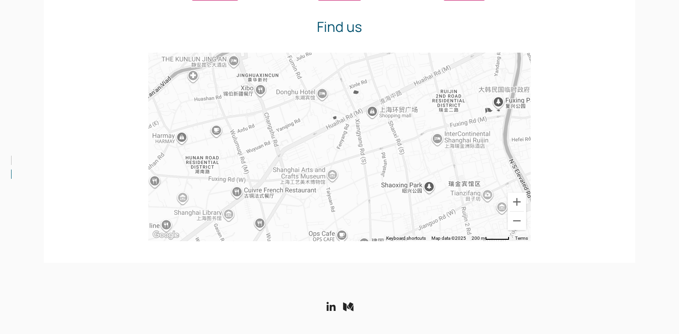
drag, startPoint x: 436, startPoint y: 176, endPoint x: 492, endPoint y: 139, distance: 66.9
click at [492, 139] on div "Super Brand Mall Super Brand Mall [STREET_ADDRESS] View on Google Maps" at bounding box center [339, 147] width 383 height 188
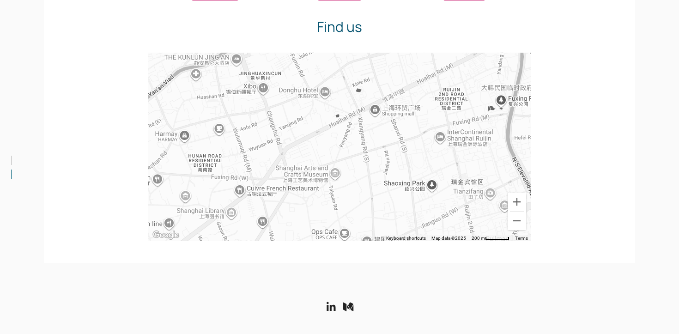
click at [377, 107] on div "Super Brand Mall Super Brand Mall [STREET_ADDRESS] View on Google Maps" at bounding box center [339, 147] width 383 height 188
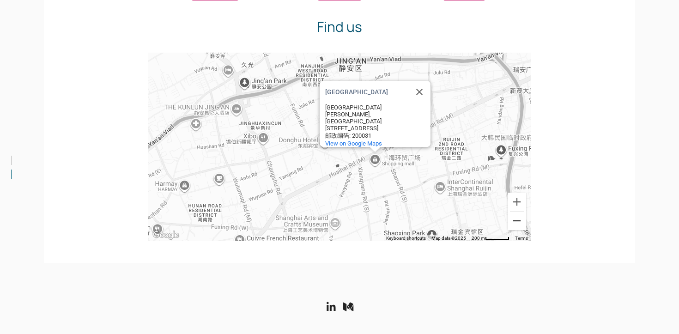
click at [516, 222] on button "Zoom out" at bounding box center [517, 221] width 18 height 18
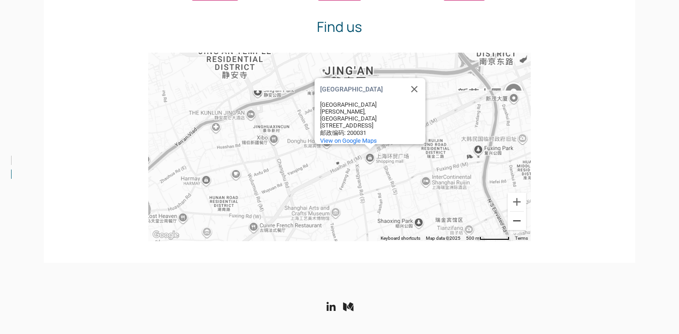
click at [516, 222] on button "Zoom out" at bounding box center [517, 221] width 18 height 18
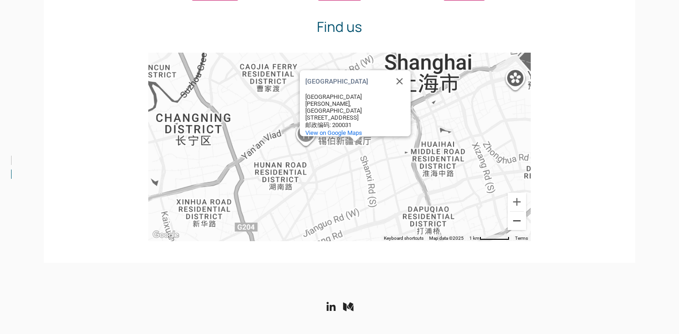
click at [516, 222] on button "Zoom out" at bounding box center [517, 221] width 18 height 18
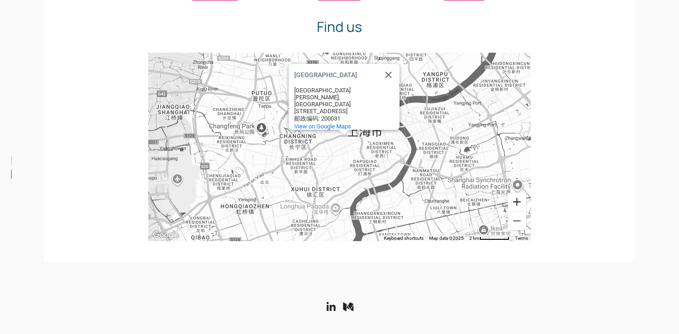
click at [521, 205] on button "Zoom in" at bounding box center [517, 202] width 18 height 18
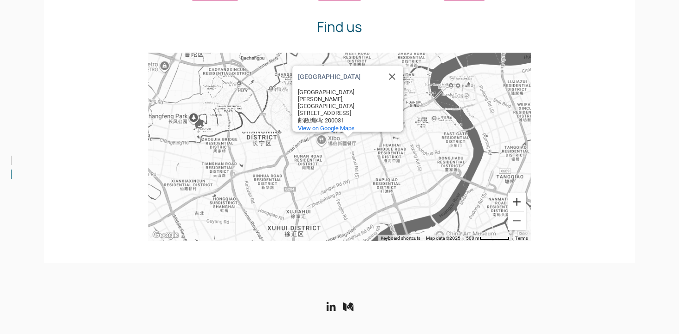
click at [521, 205] on button "Zoom in" at bounding box center [517, 202] width 18 height 18
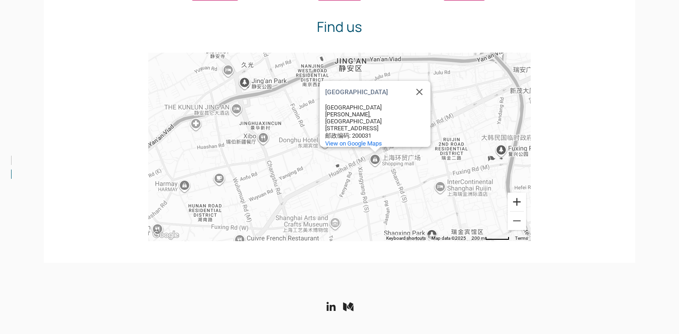
click at [521, 205] on button "Zoom in" at bounding box center [517, 202] width 18 height 18
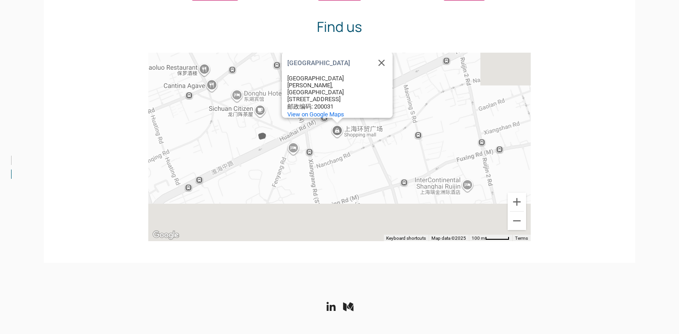
drag, startPoint x: 430, startPoint y: 198, endPoint x: 355, endPoint y: 150, distance: 88.5
click at [355, 150] on div "[GEOGRAPHIC_DATA] [STREET_ADDRESS] 邮政编码: 200031 View on Google Maps" at bounding box center [339, 147] width 383 height 188
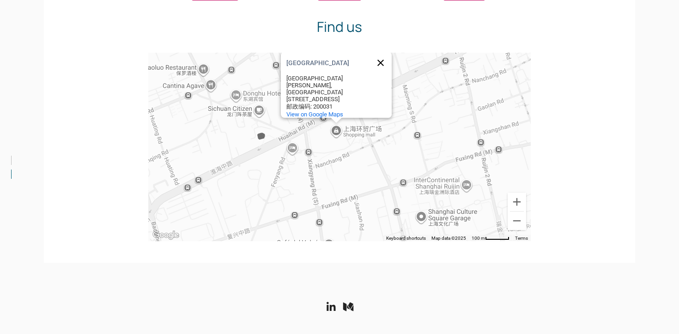
click at [381, 61] on button "Close" at bounding box center [381, 63] width 22 height 22
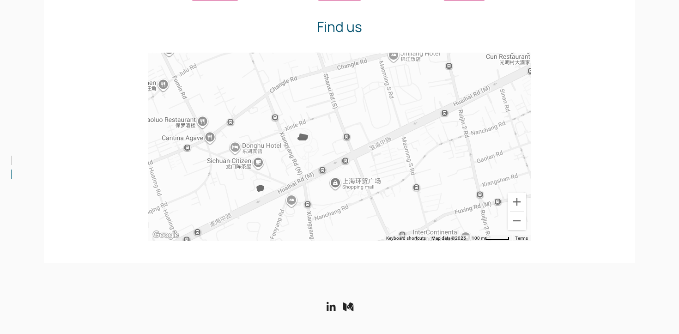
drag, startPoint x: 349, startPoint y: 94, endPoint x: 348, endPoint y: 151, distance: 56.4
click at [348, 151] on div at bounding box center [339, 147] width 383 height 188
click at [513, 205] on button "Zoom in" at bounding box center [517, 202] width 18 height 18
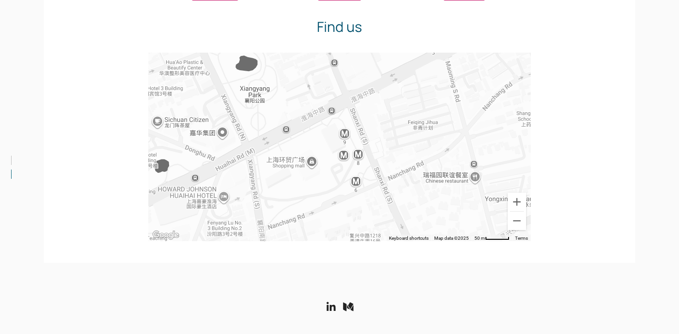
drag, startPoint x: 385, startPoint y: 164, endPoint x: 363, endPoint y: 98, distance: 70.1
click at [363, 97] on div at bounding box center [339, 147] width 383 height 188
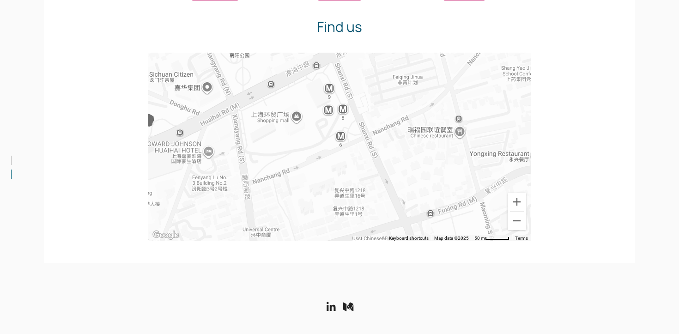
drag, startPoint x: 389, startPoint y: 176, endPoint x: 378, endPoint y: 132, distance: 45.3
click at [378, 132] on div at bounding box center [339, 147] width 383 height 188
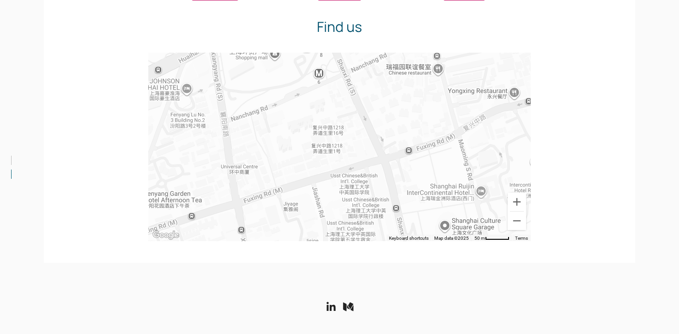
drag, startPoint x: 399, startPoint y: 169, endPoint x: 377, endPoint y: 105, distance: 67.3
click at [377, 105] on div at bounding box center [339, 147] width 383 height 188
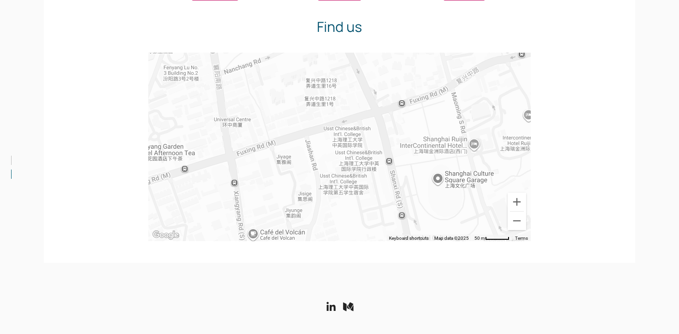
drag, startPoint x: 400, startPoint y: 182, endPoint x: 393, endPoint y: 132, distance: 51.3
click at [393, 132] on div at bounding box center [339, 147] width 383 height 188
drag, startPoint x: 393, startPoint y: 132, endPoint x: 403, endPoint y: 193, distance: 62.4
click at [403, 193] on div at bounding box center [339, 147] width 383 height 188
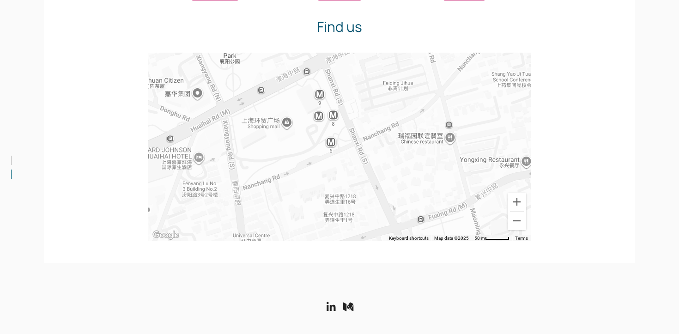
drag, startPoint x: 382, startPoint y: 142, endPoint x: 393, endPoint y: 212, distance: 71.0
click at [393, 212] on div at bounding box center [339, 147] width 383 height 188
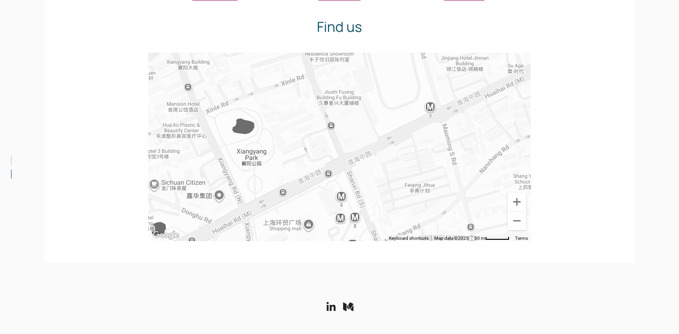
drag, startPoint x: 372, startPoint y: 136, endPoint x: 384, endPoint y: 200, distance: 65.0
click at [384, 200] on div at bounding box center [339, 147] width 383 height 188
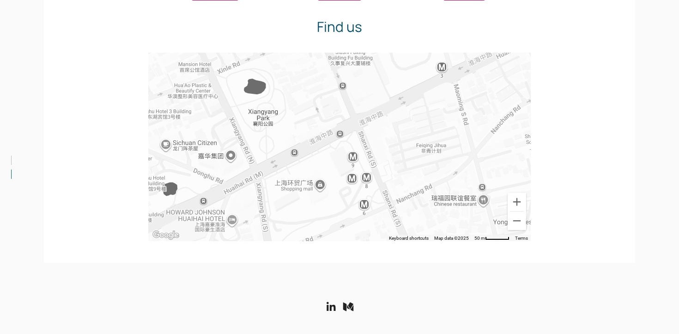
drag, startPoint x: 350, startPoint y: 147, endPoint x: 362, endPoint y: 103, distance: 45.1
click at [362, 103] on div at bounding box center [339, 147] width 383 height 188
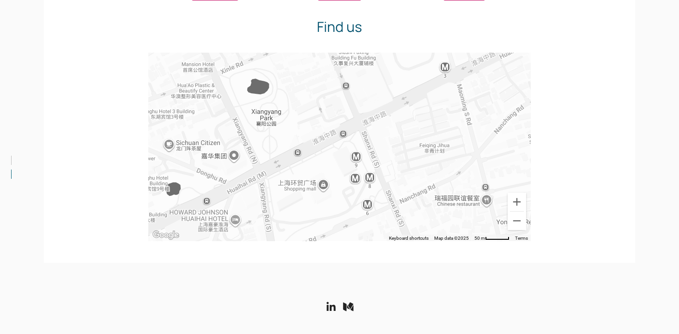
drag, startPoint x: 323, startPoint y: 173, endPoint x: 399, endPoint y: 175, distance: 76.2
click at [399, 175] on div at bounding box center [339, 147] width 383 height 188
